Goal: Find contact information: Find contact information

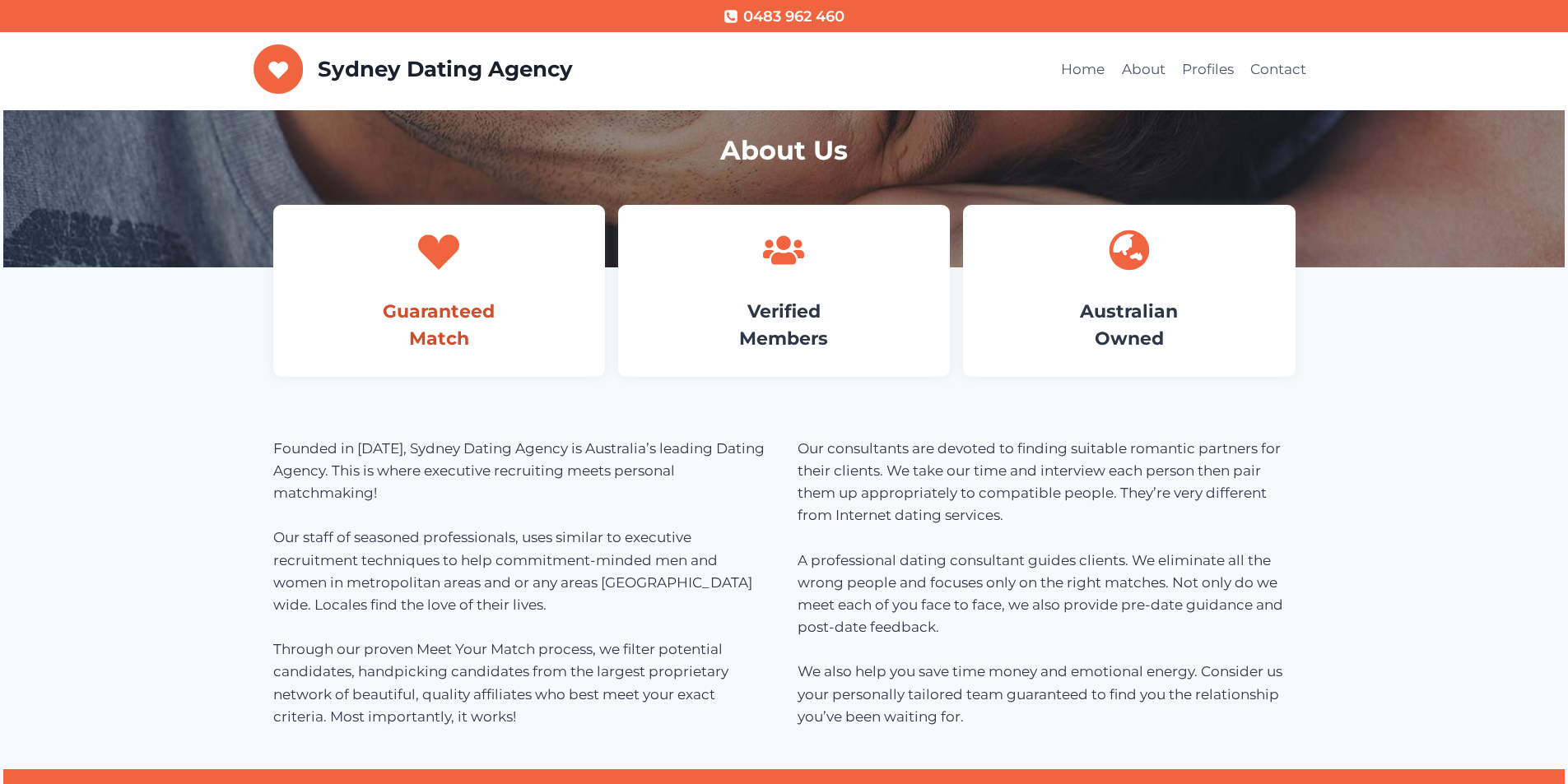
click at [458, 305] on link "Guaranteed Match" at bounding box center [438, 324] width 112 height 49
click at [447, 301] on link "Guaranteed Match" at bounding box center [438, 324] width 112 height 49
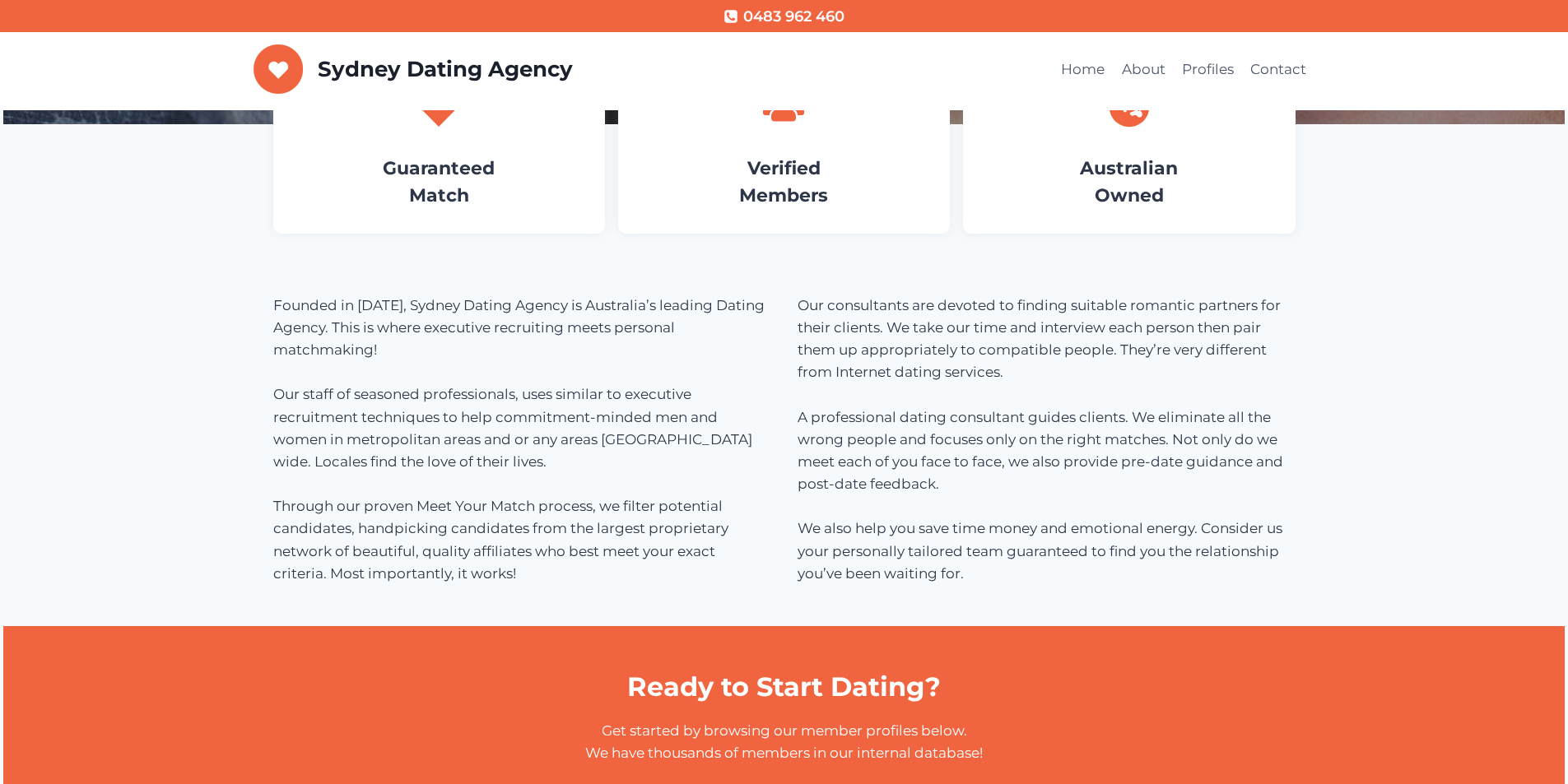
scroll to position [82, 0]
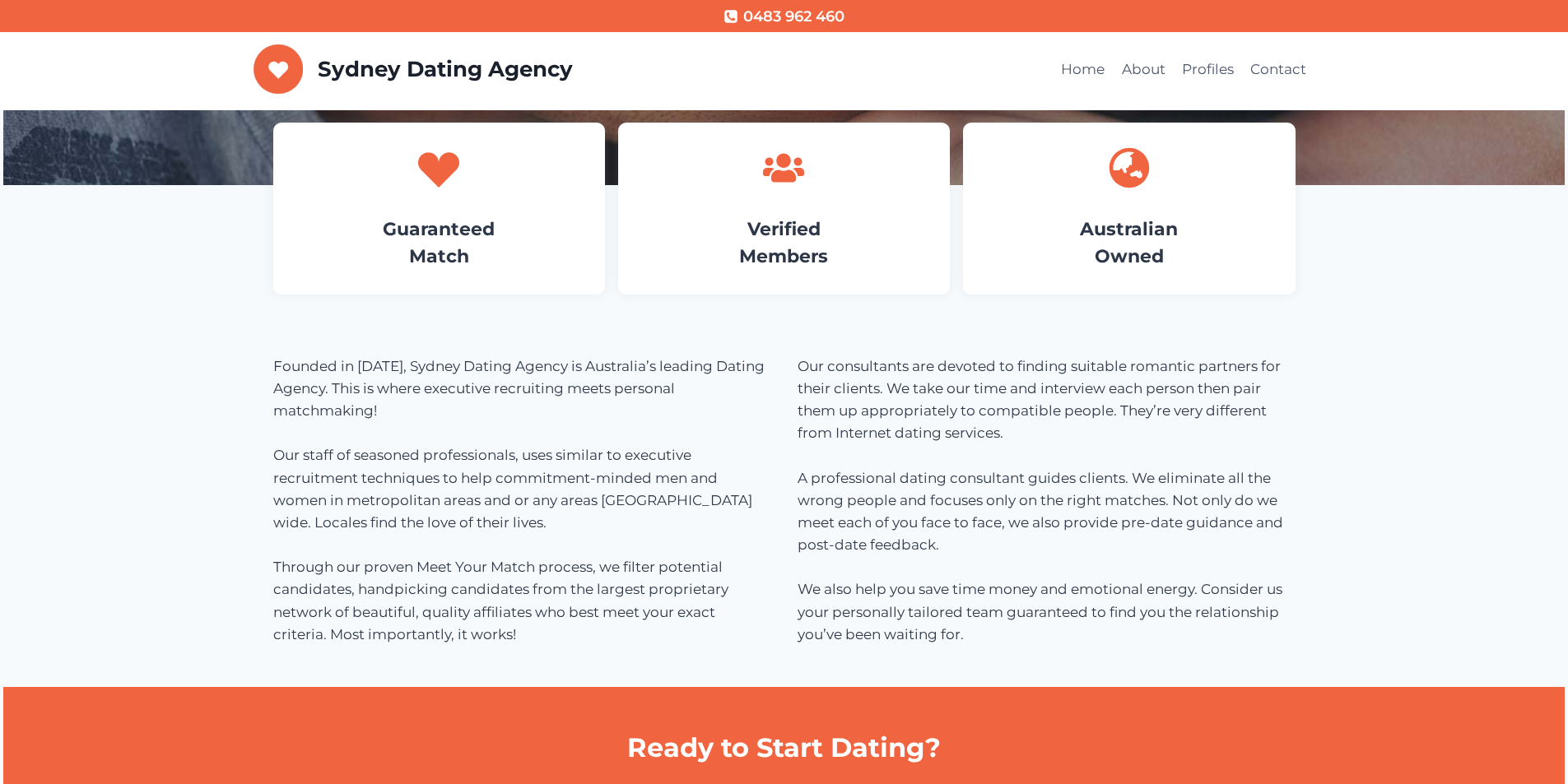
drag, startPoint x: 782, startPoint y: 204, endPoint x: 827, endPoint y: 234, distance: 54.1
click at [782, 203] on div "Verified Members" at bounding box center [784, 209] width 332 height 172
click at [652, 217] on h4 "Verified Members" at bounding box center [784, 243] width 282 height 55
click at [746, 214] on div "Verified Members" at bounding box center [784, 209] width 332 height 172
click at [797, 224] on link "Verified Members" at bounding box center [784, 242] width 89 height 49
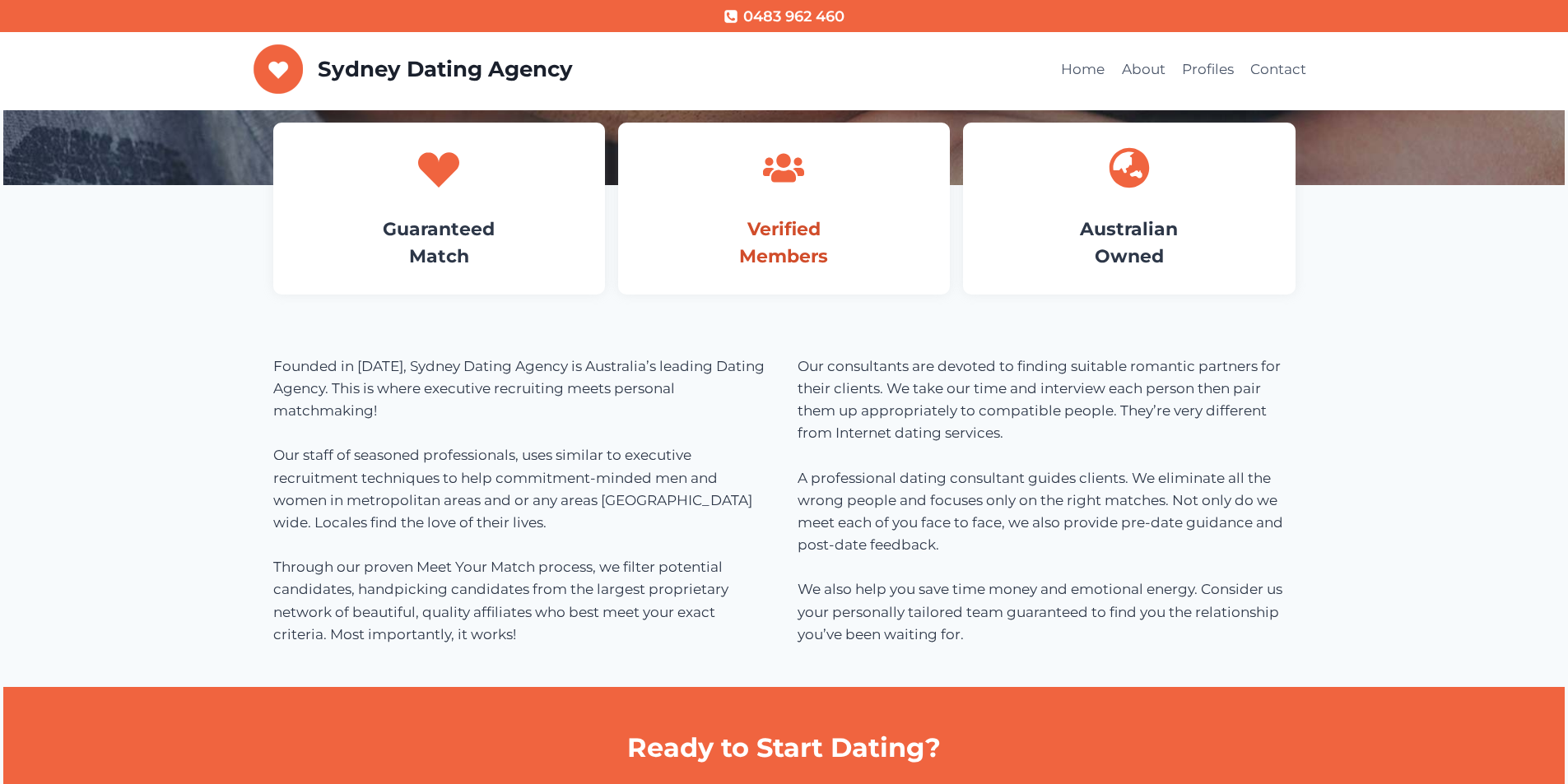
click at [797, 224] on link "Verified Members" at bounding box center [784, 242] width 89 height 49
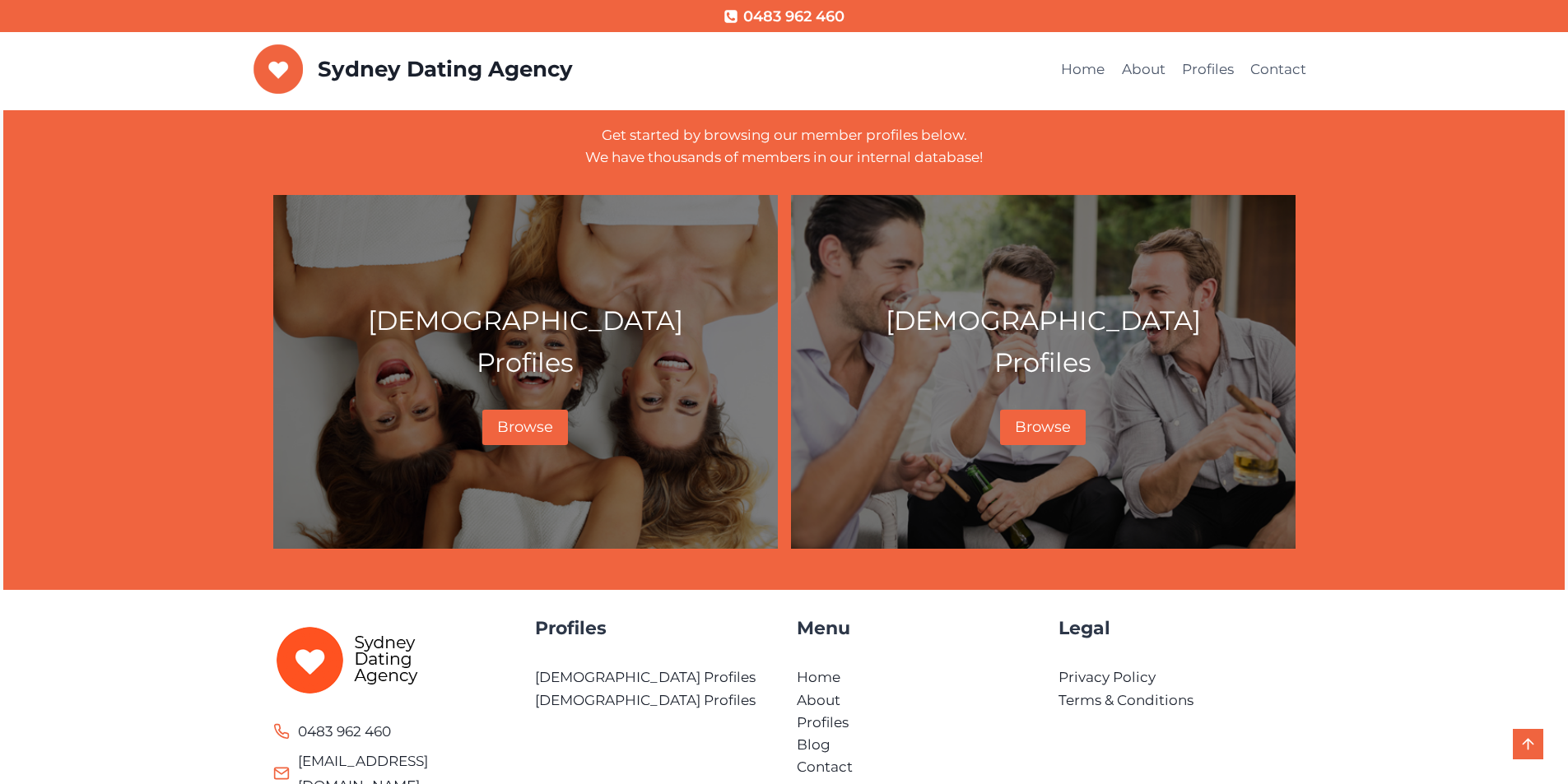
scroll to position [740, 0]
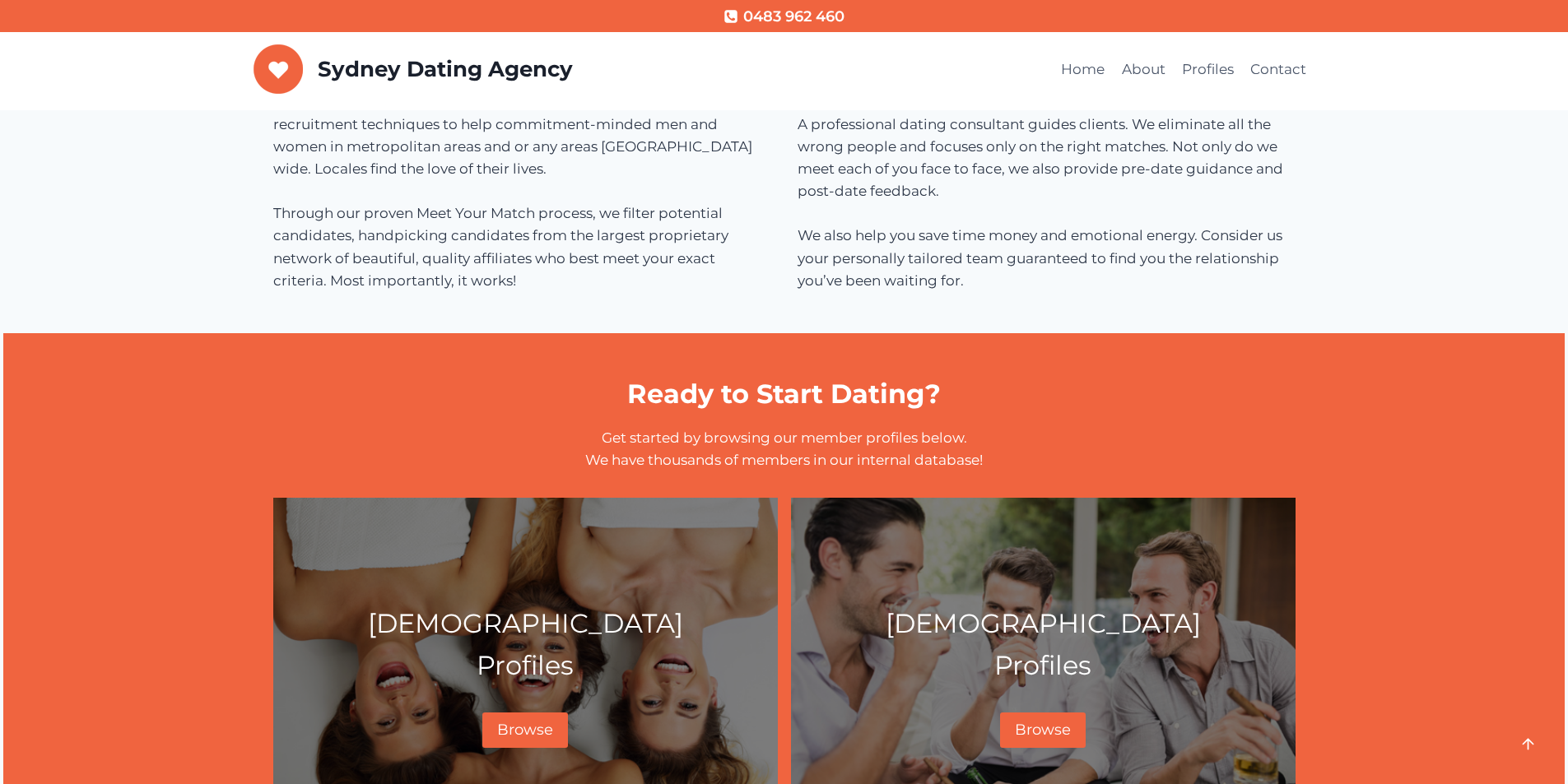
scroll to position [576, 0]
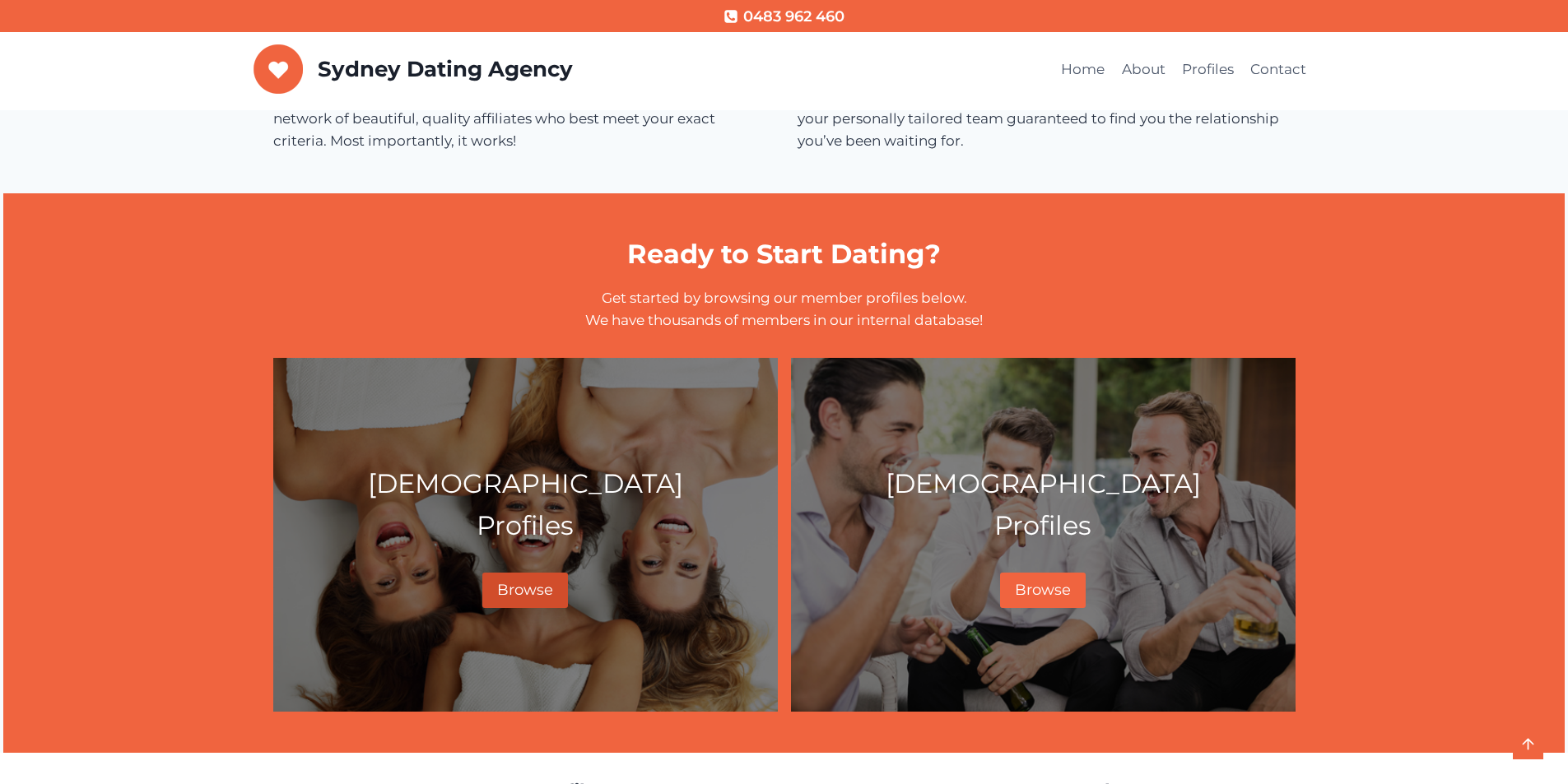
click at [519, 587] on span "Browse" at bounding box center [525, 590] width 56 height 18
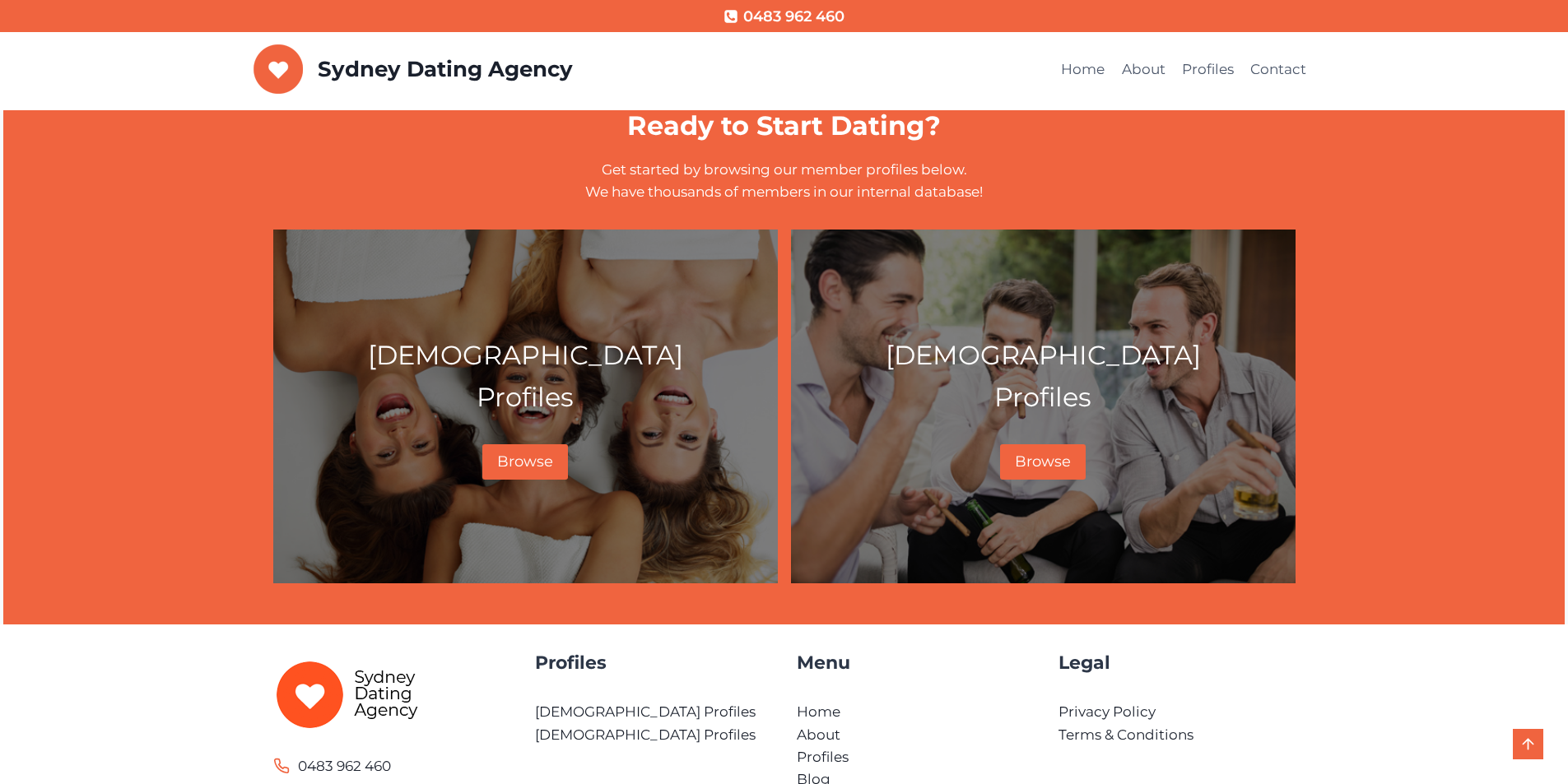
scroll to position [891, 0]
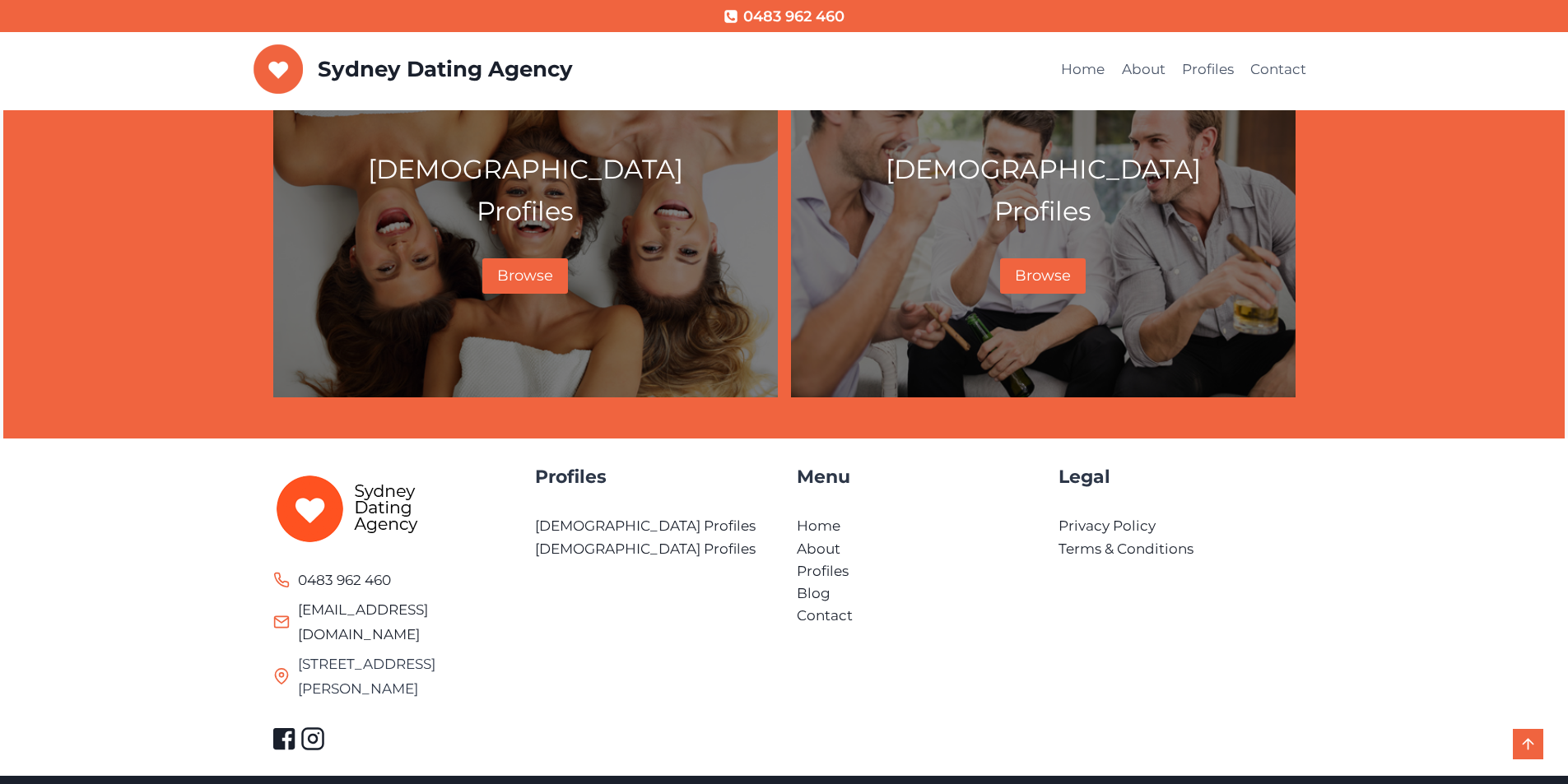
click at [312, 518] on img at bounding box center [347, 506] width 148 height 73
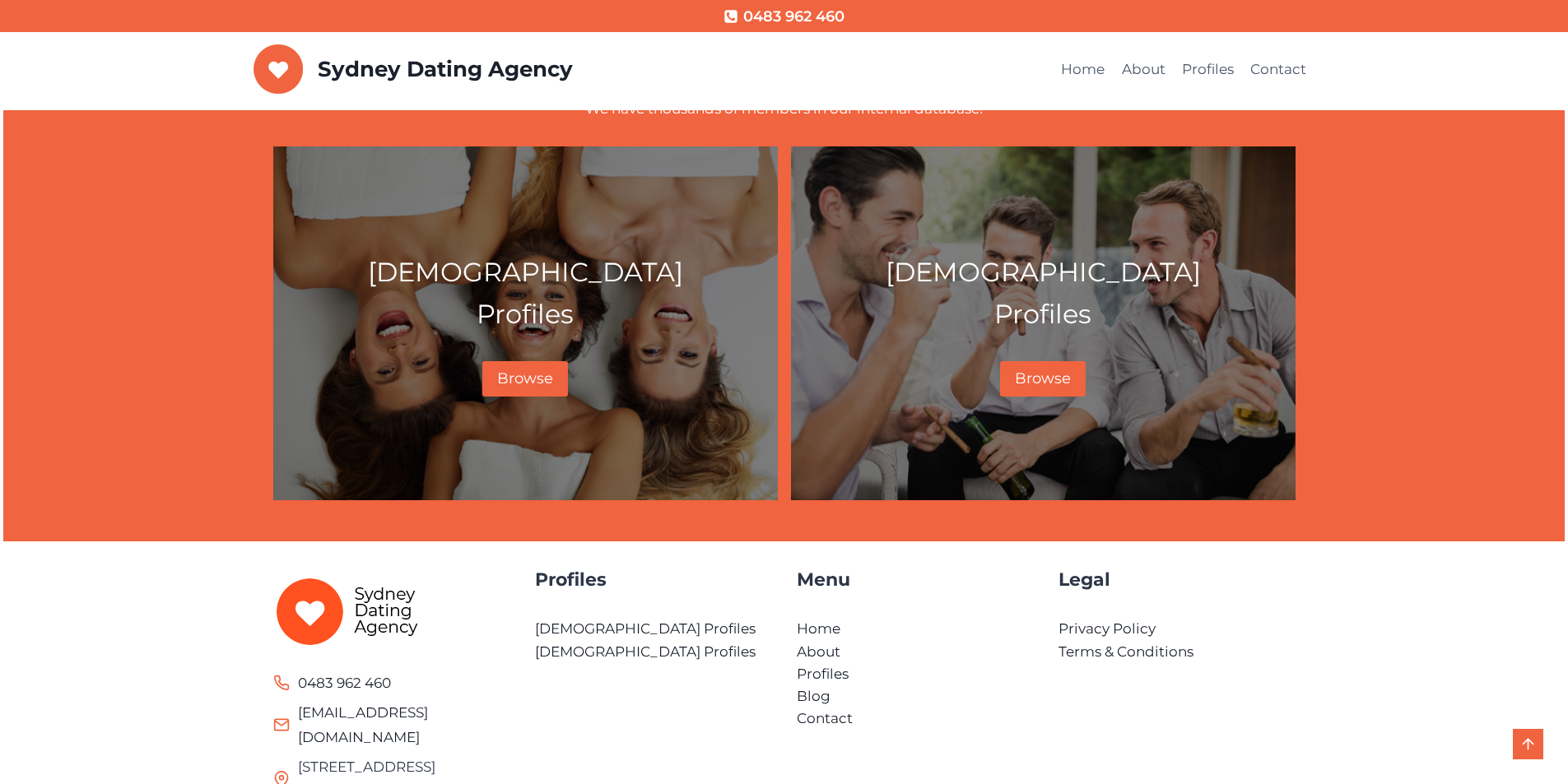
scroll to position [561, 0]
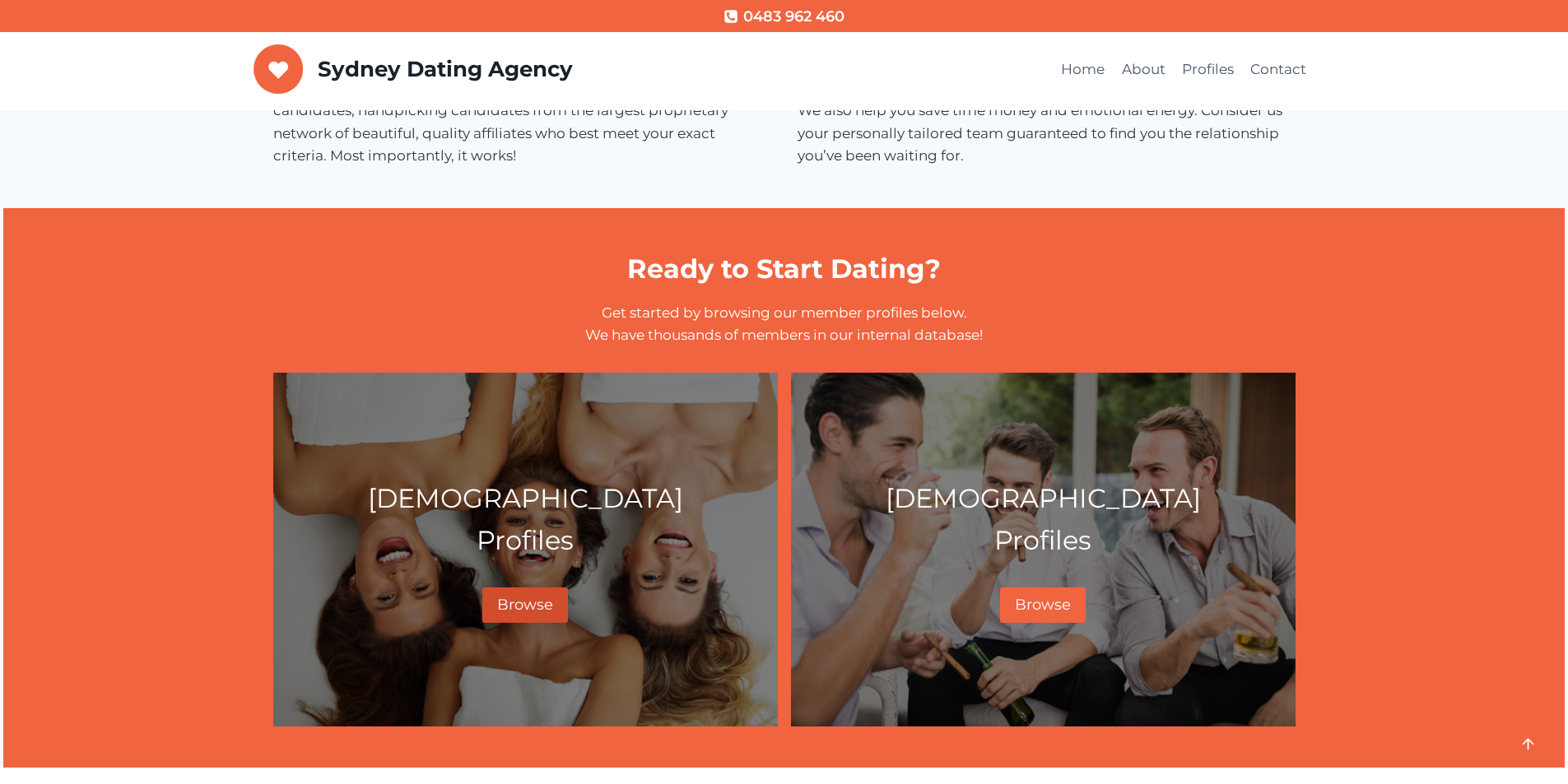
click at [519, 604] on span "Browse" at bounding box center [525, 605] width 56 height 18
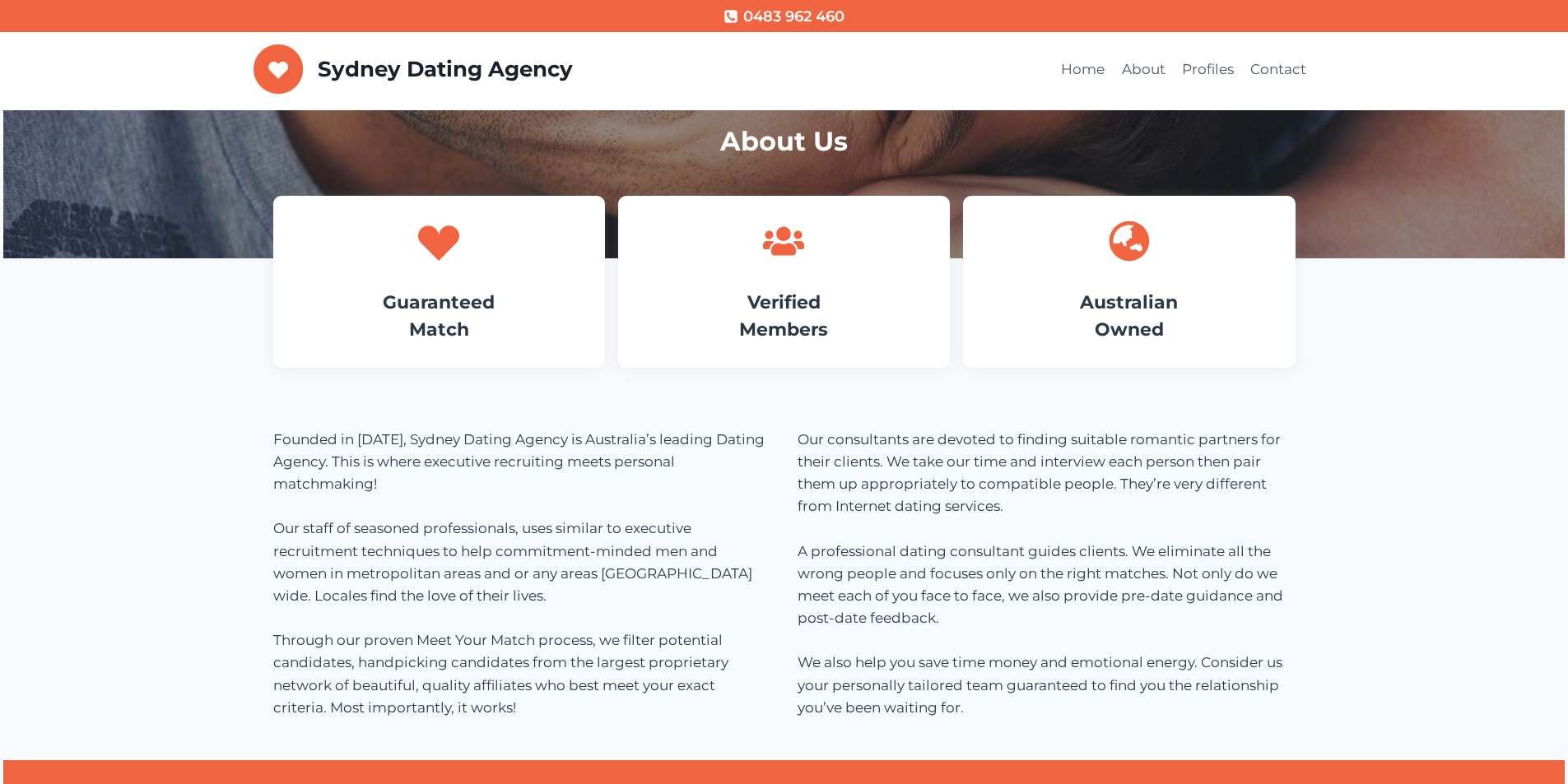
scroll to position [0, 0]
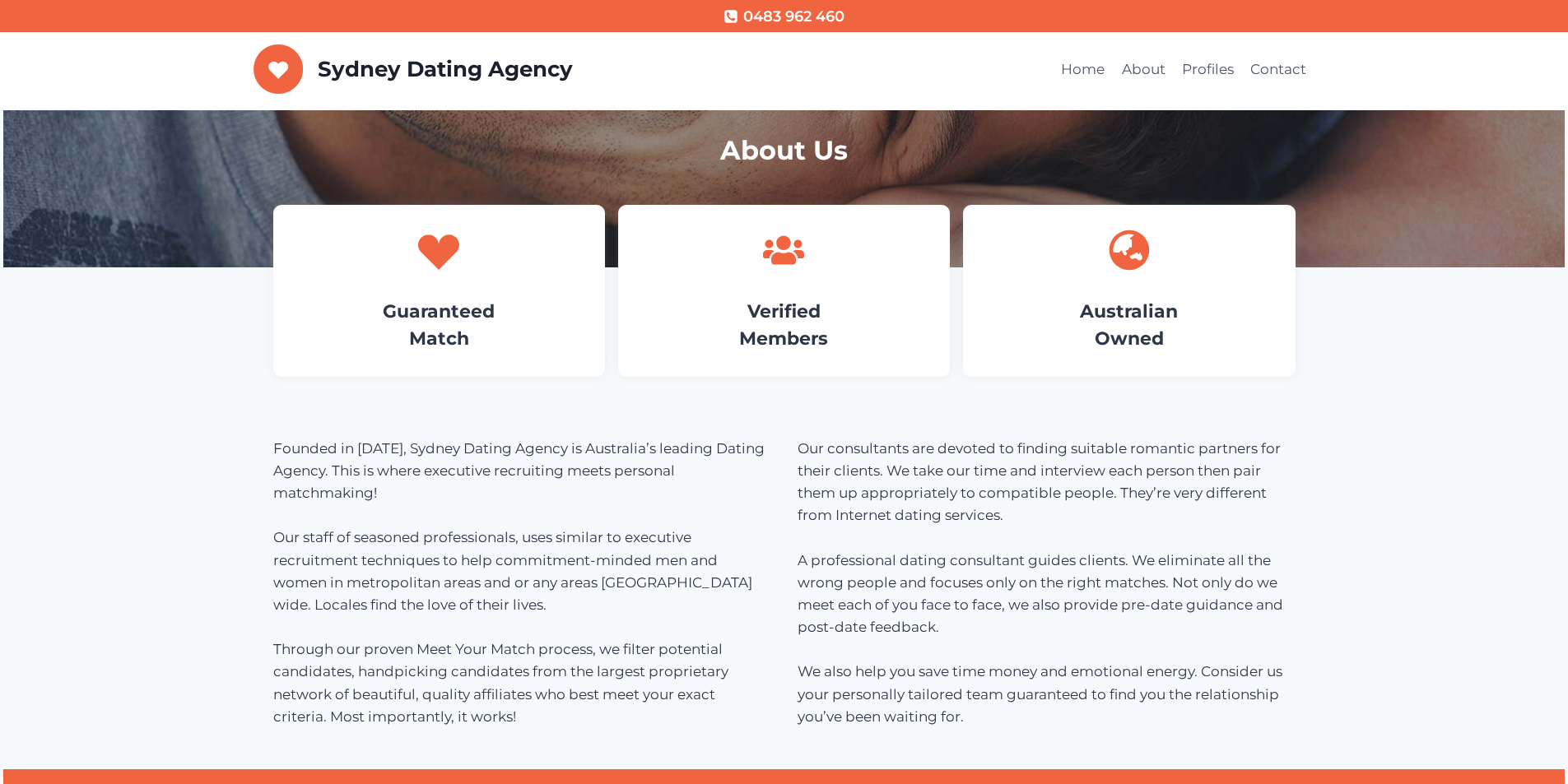
click at [763, 20] on span "0483 962 460" at bounding box center [793, 17] width 101 height 24
